Goal: Check status

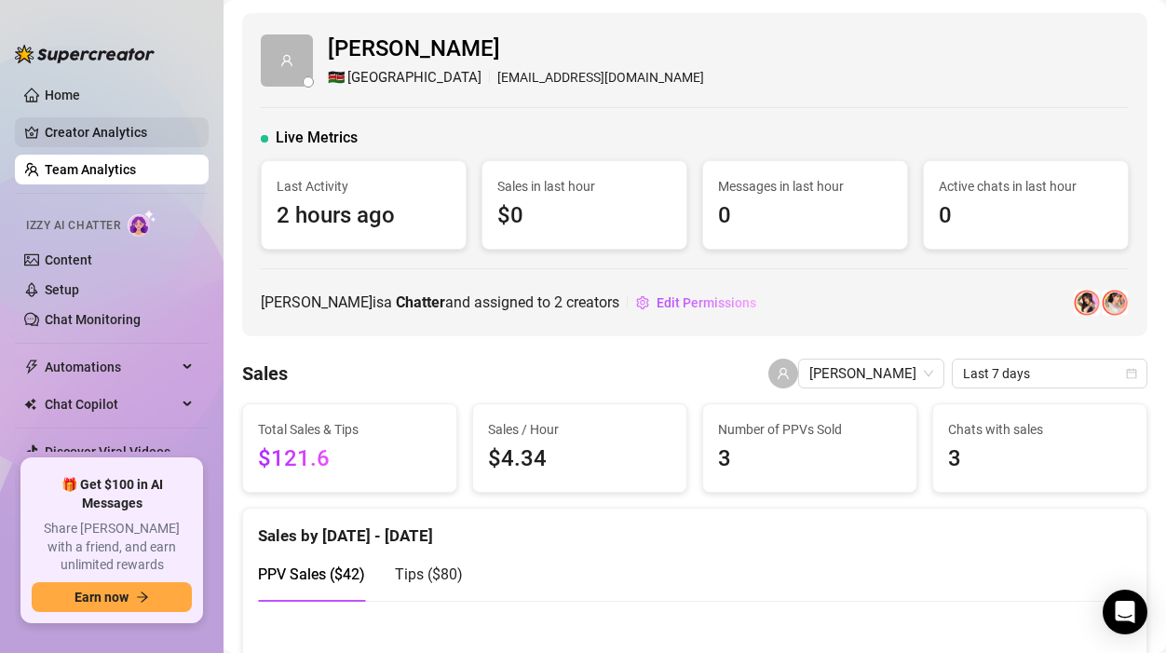
click at [108, 137] on link "Creator Analytics" at bounding box center [119, 132] width 149 height 30
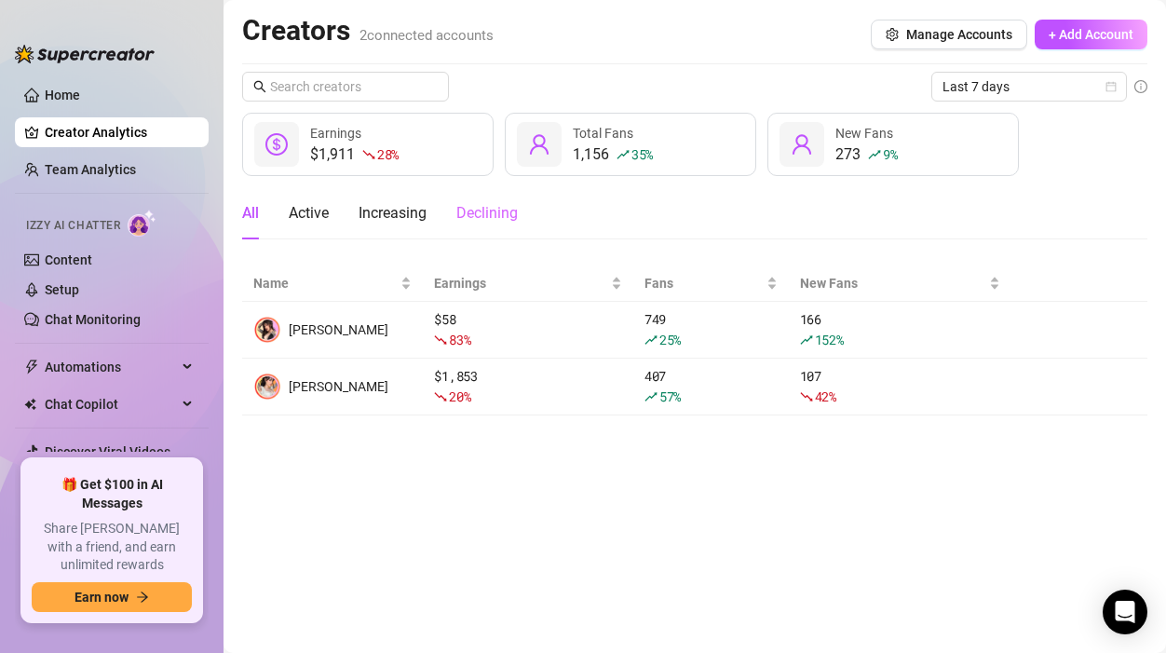
click at [502, 225] on div "Declining" at bounding box center [486, 213] width 61 height 52
click at [136, 174] on link "Team Analytics" at bounding box center [90, 169] width 91 height 15
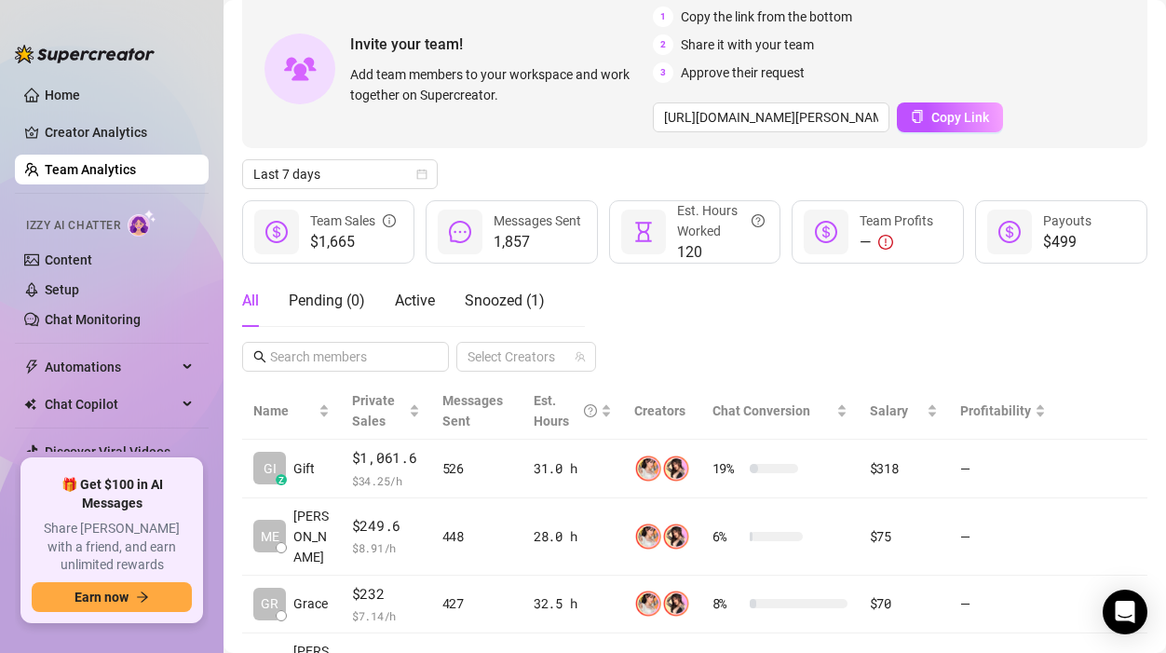
scroll to position [184, 0]
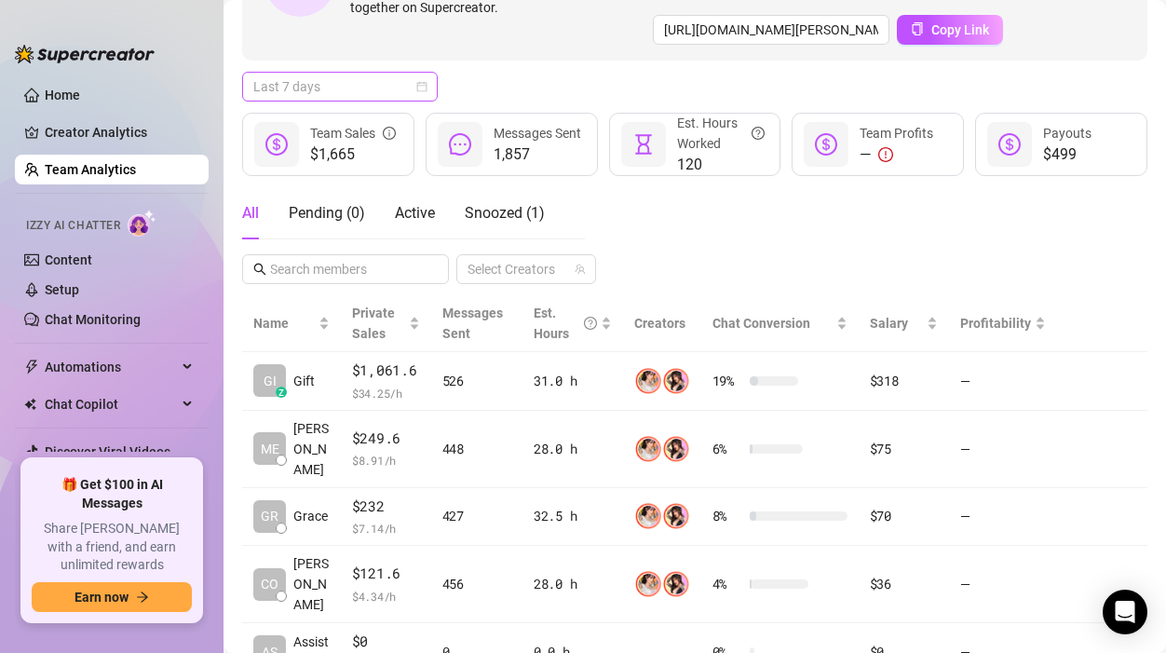
click at [305, 93] on span "Last 7 days" at bounding box center [339, 87] width 173 height 28
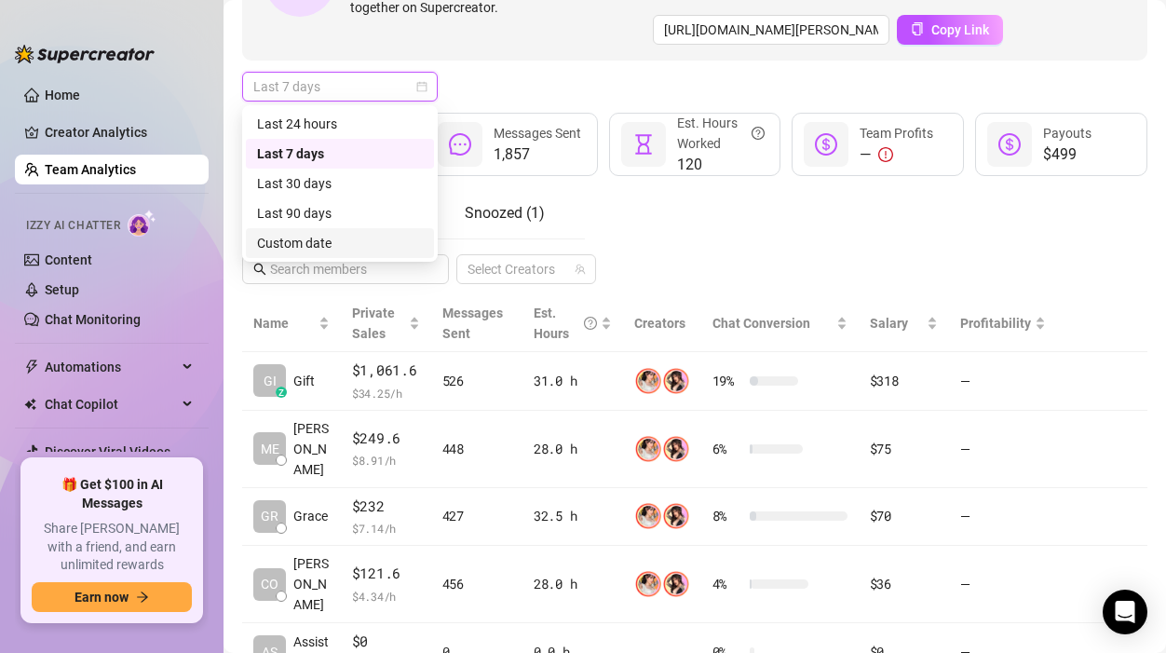
click at [296, 243] on div "Custom date" at bounding box center [340, 243] width 166 height 20
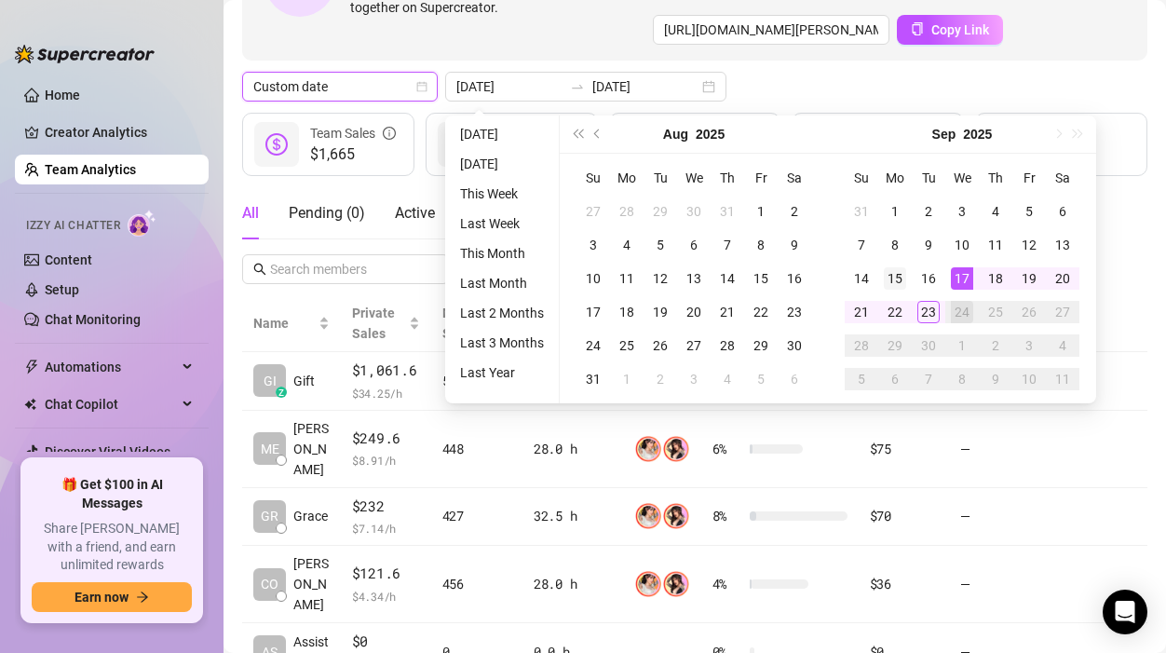
type input "[DATE]"
click at [890, 276] on div "15" at bounding box center [895, 278] width 22 height 22
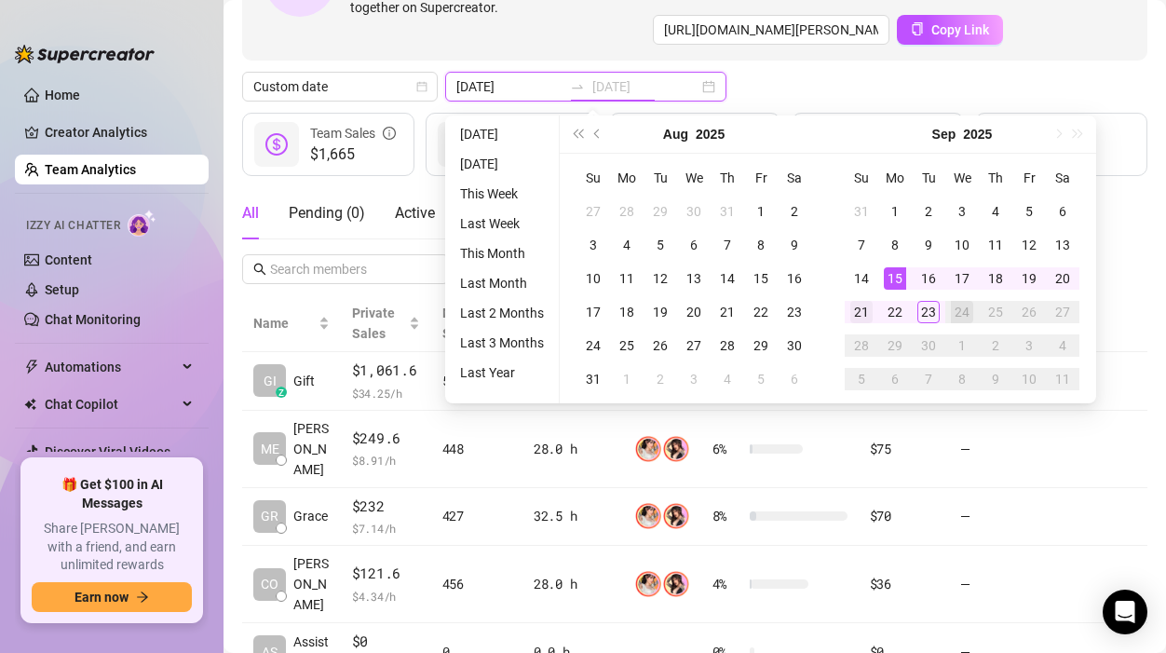
type input "[DATE]"
click at [871, 306] on div "21" at bounding box center [861, 312] width 22 height 22
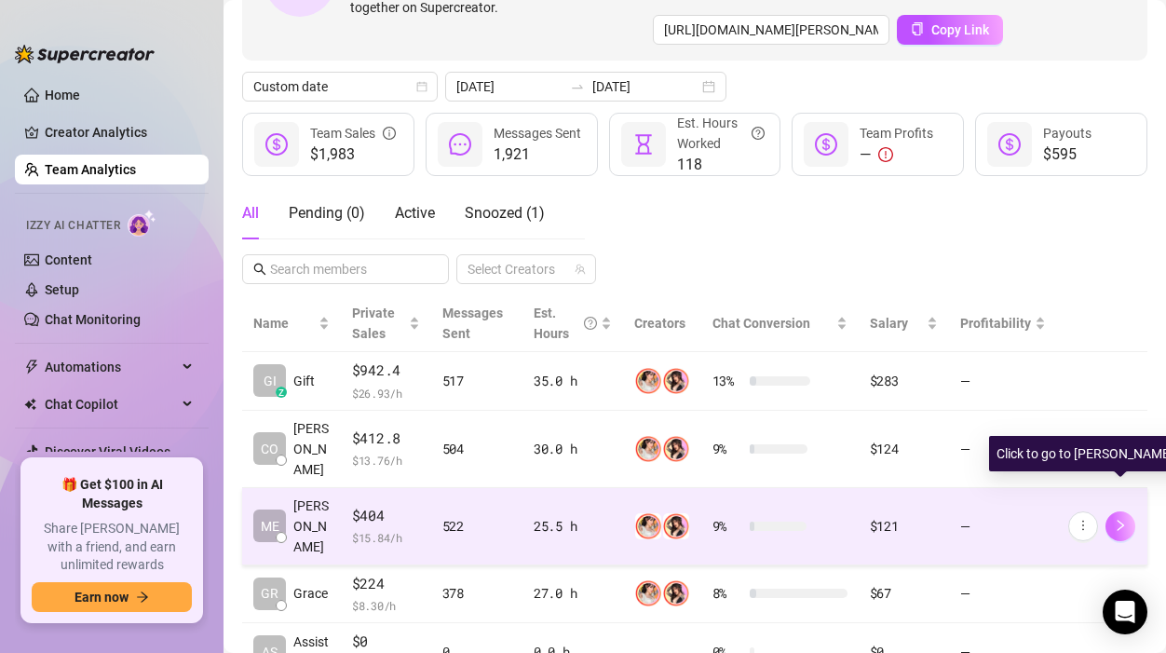
click at [1121, 519] on icon "right" at bounding box center [1120, 525] width 13 height 13
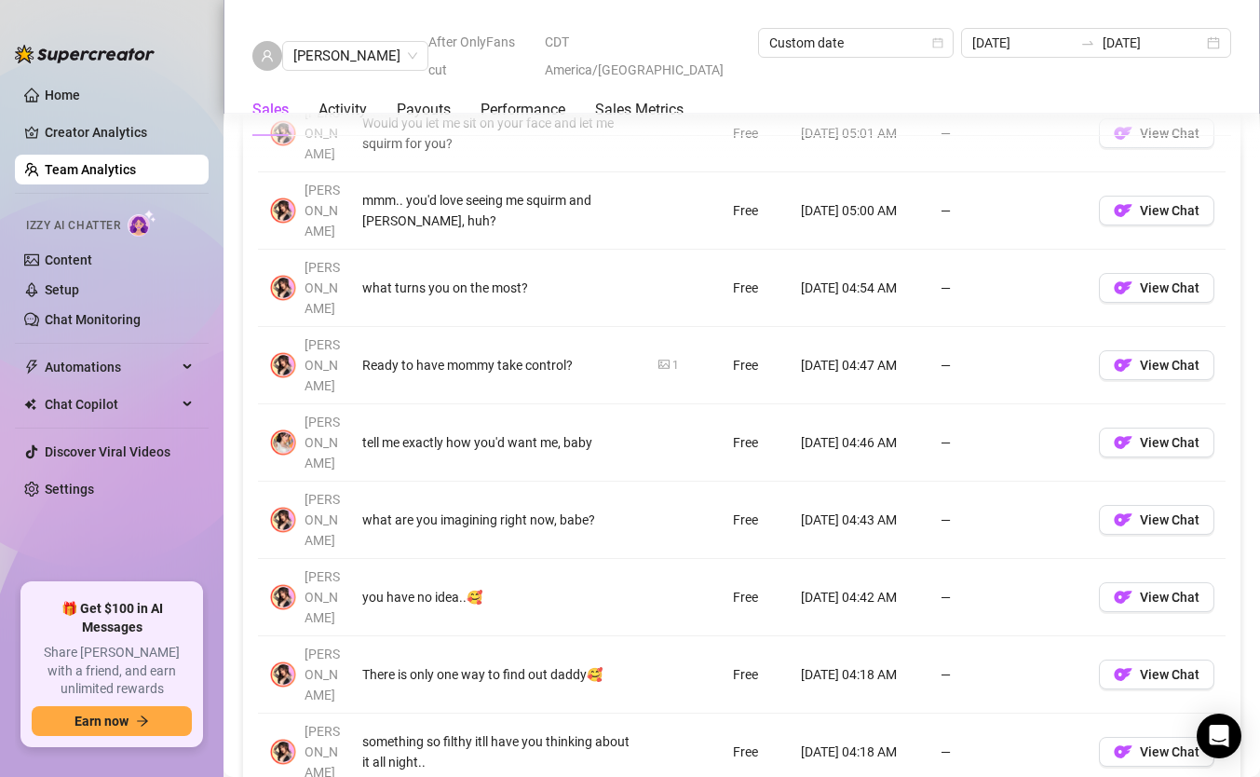
scroll to position [1445, 0]
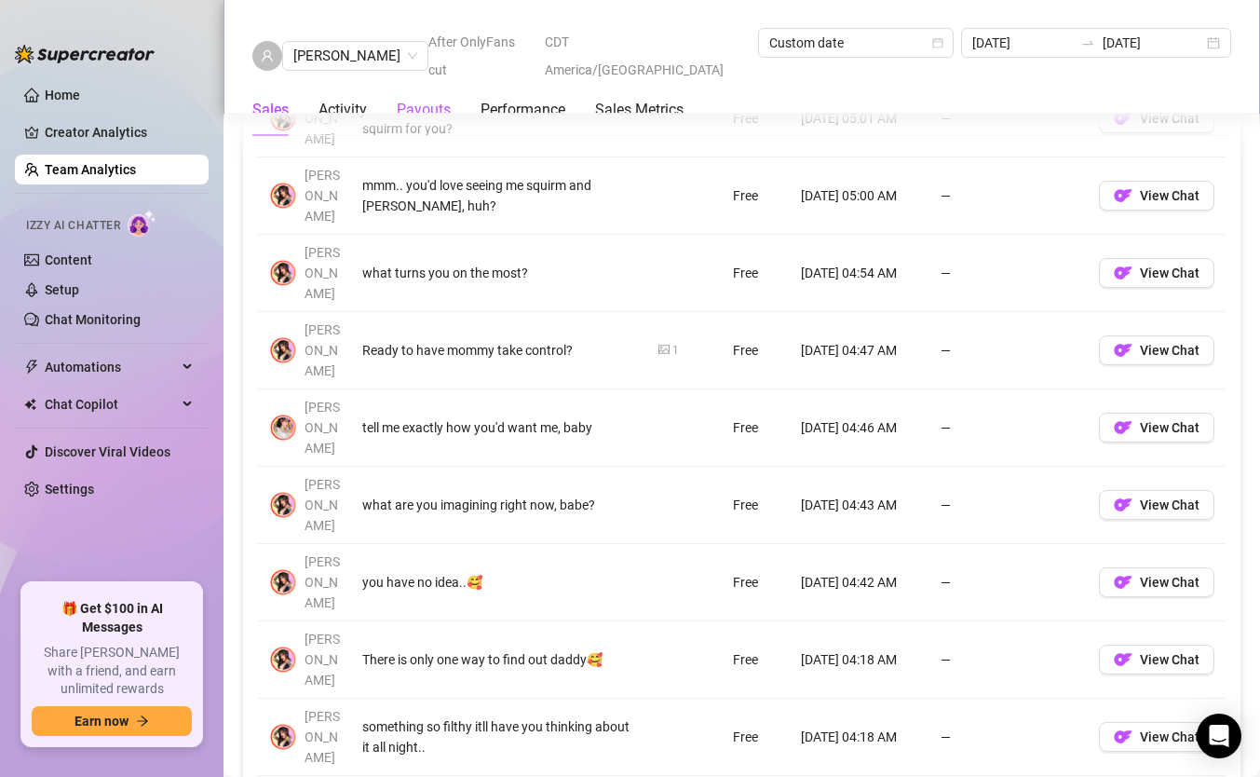
click at [419, 99] on div "Payouts" at bounding box center [424, 110] width 54 height 22
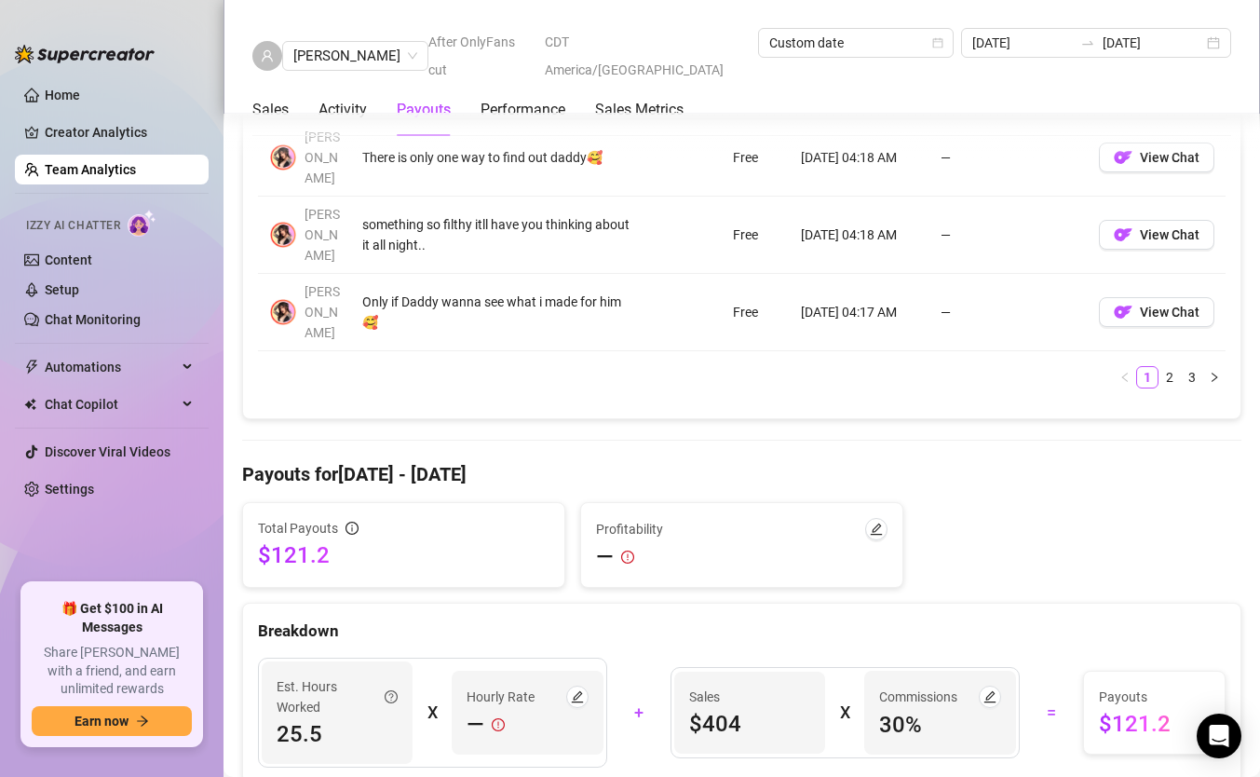
scroll to position [2002, 0]
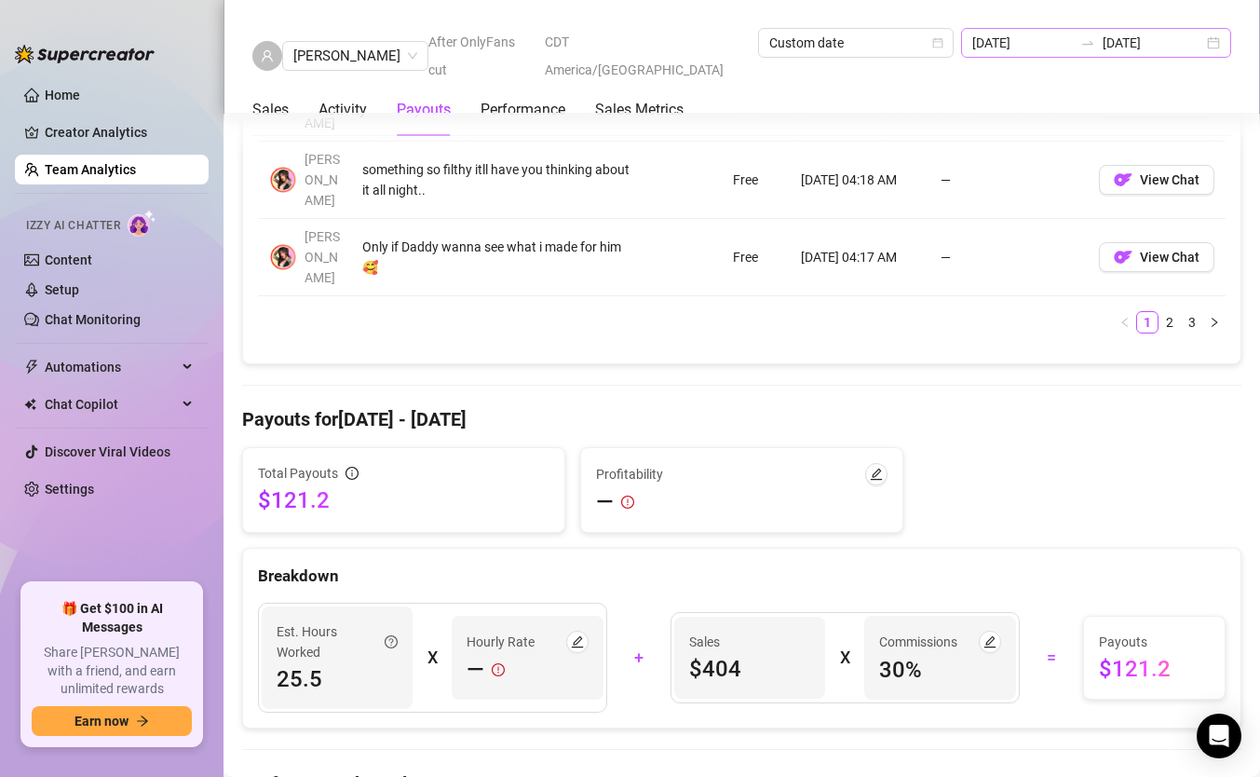
click at [1165, 34] on div "[DATE] [DATE]" at bounding box center [1096, 43] width 270 height 30
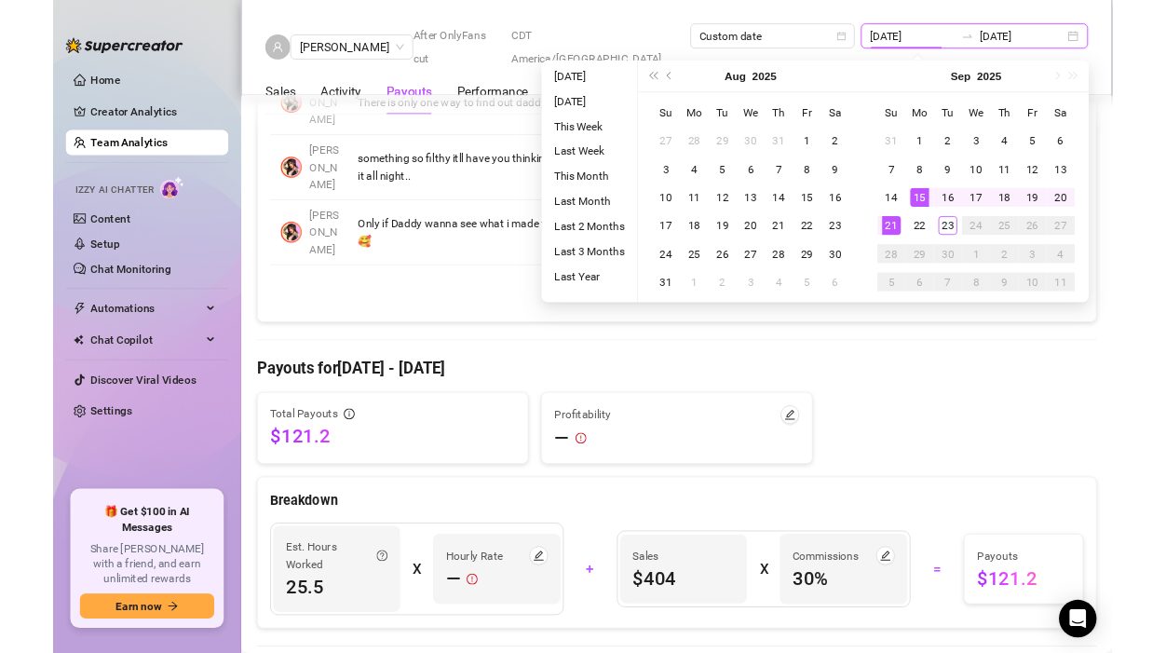
scroll to position [1967, 0]
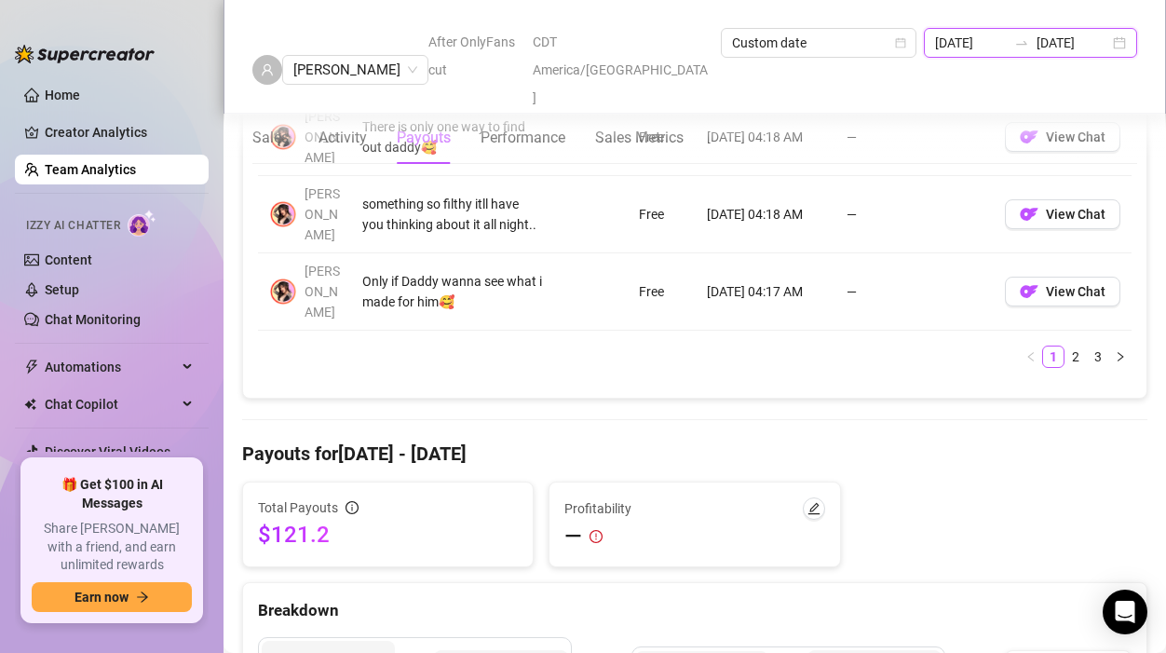
click at [1078, 36] on input "[DATE]" at bounding box center [1073, 43] width 73 height 20
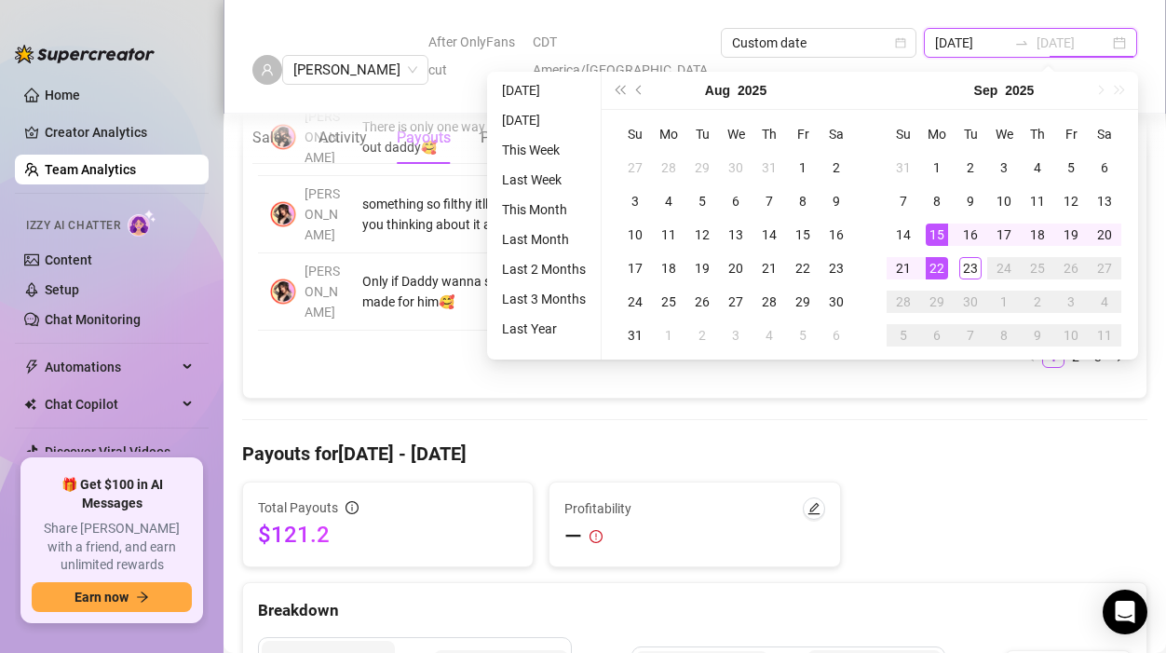
type input "[DATE]"
click at [939, 234] on div "15" at bounding box center [937, 235] width 22 height 22
type input "[DATE]"
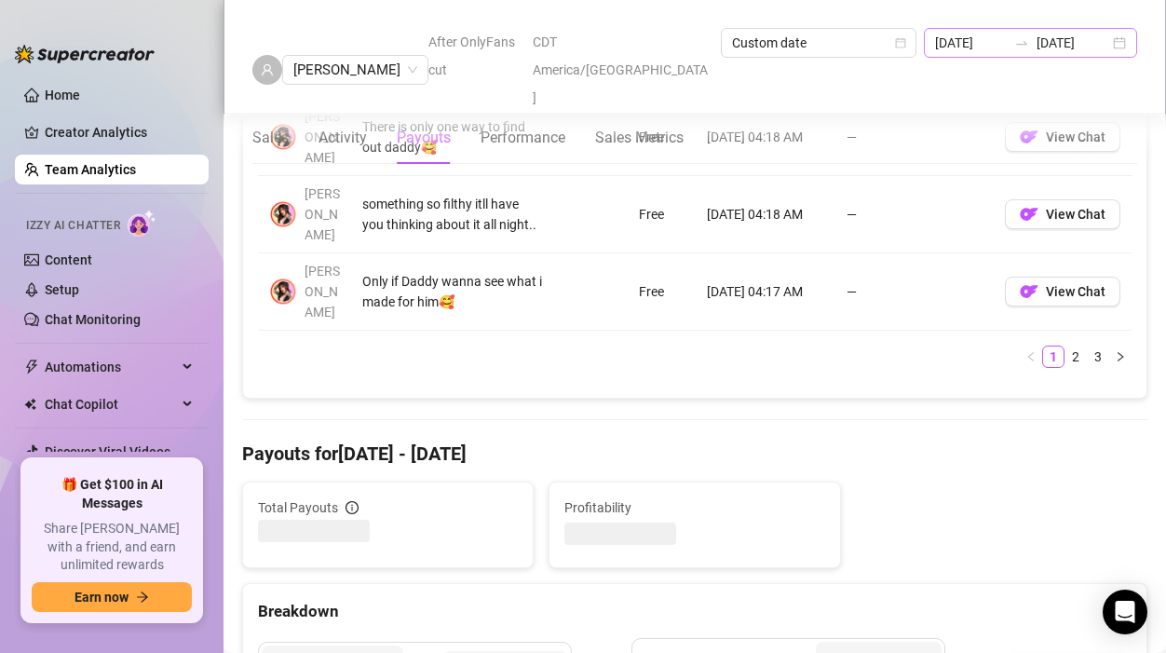
click at [1028, 54] on div "[DATE] [DATE]" at bounding box center [1030, 43] width 213 height 30
click at [1076, 54] on div "[DATE] [DATE]" at bounding box center [1030, 43] width 213 height 30
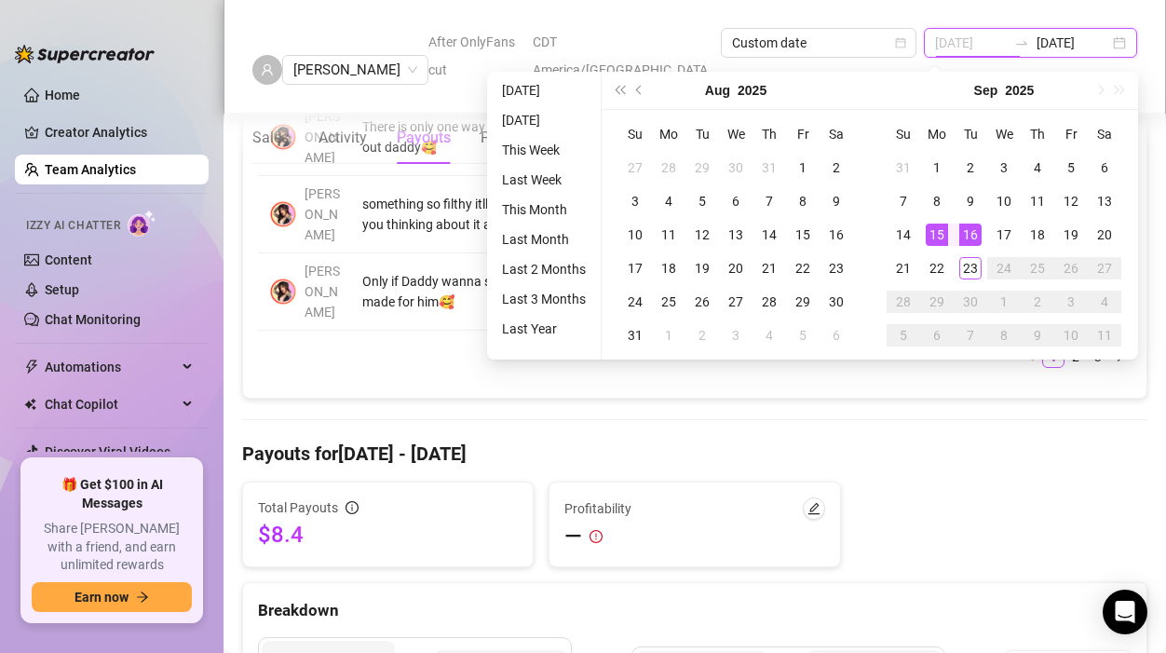
type input "[DATE]"
click at [935, 234] on div "15" at bounding box center [937, 235] width 22 height 22
type input "[DATE]"
click at [904, 270] on div "21" at bounding box center [903, 268] width 22 height 22
type input "[DATE]"
